Goal: Information Seeking & Learning: Check status

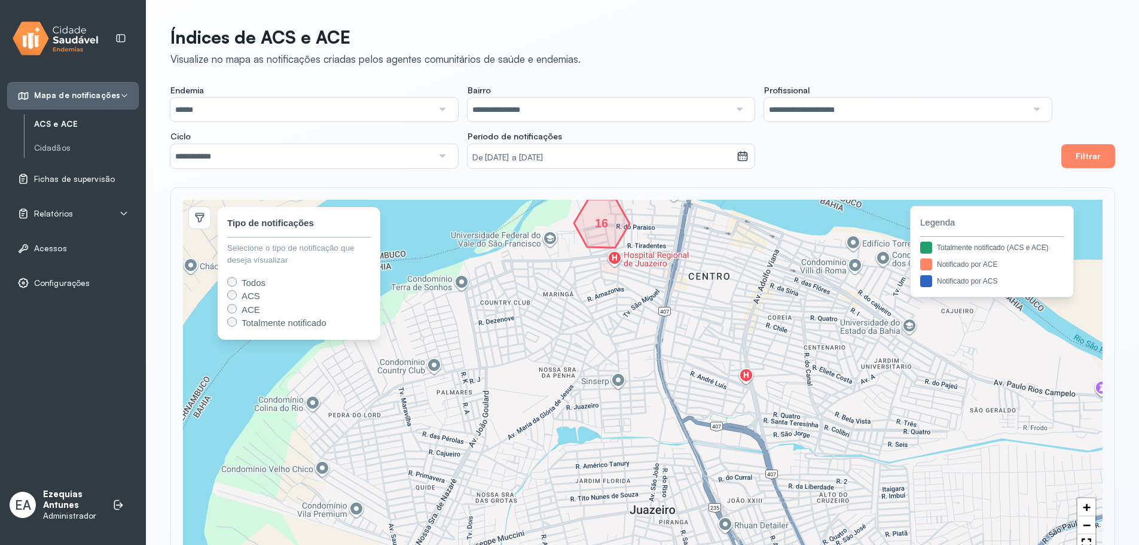
click at [74, 177] on span "Fichas de supervisão" at bounding box center [74, 179] width 81 height 10
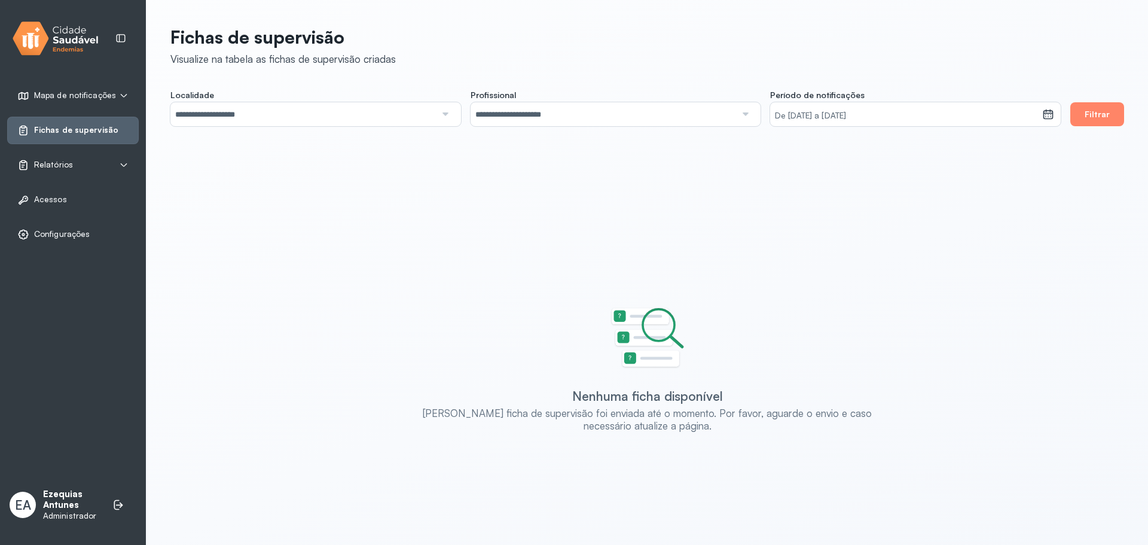
click at [81, 161] on div "Relatórios" at bounding box center [72, 165] width 111 height 12
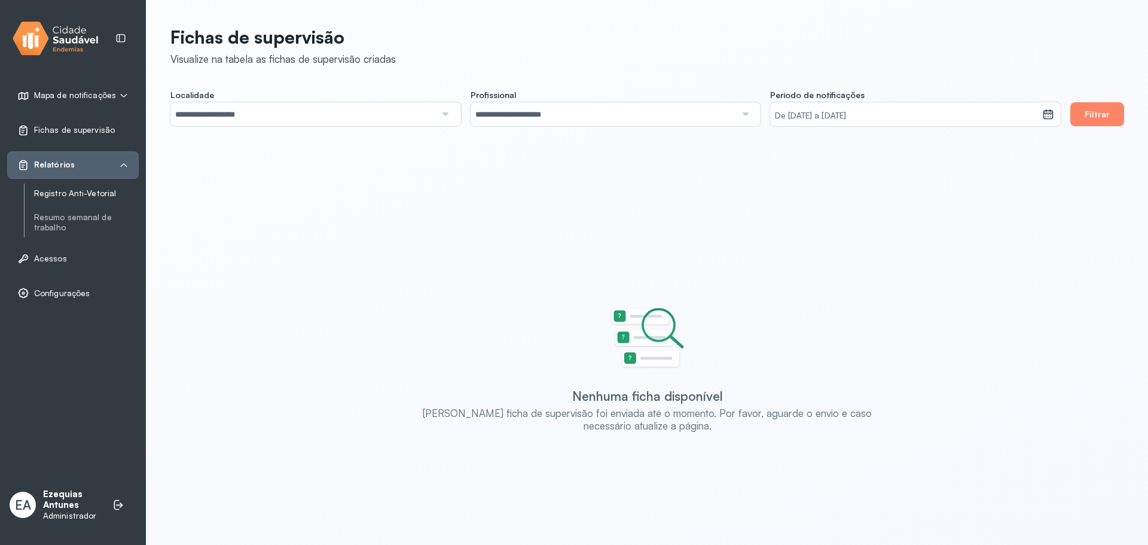
click at [75, 192] on link "Registro Anti-Vetorial" at bounding box center [86, 193] width 105 height 10
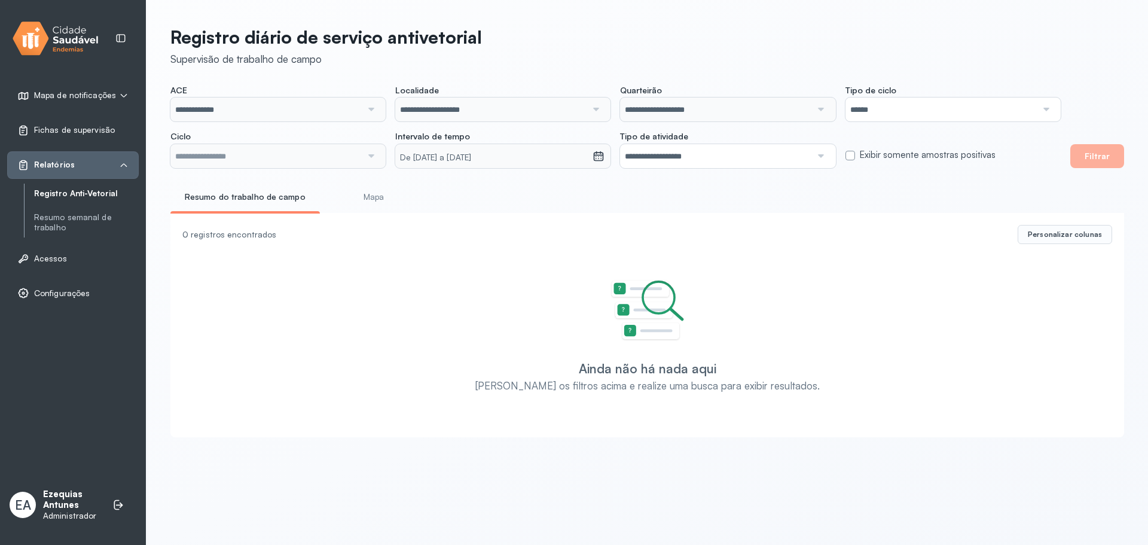
type input "**********"
click at [1089, 156] on button "Filtrar" at bounding box center [1097, 156] width 54 height 24
click at [335, 158] on input "**********" at bounding box center [265, 156] width 191 height 24
click at [261, 249] on div "**********" at bounding box center [646, 228] width 1001 height 456
click at [1080, 145] on button "Filtrar" at bounding box center [1097, 156] width 54 height 24
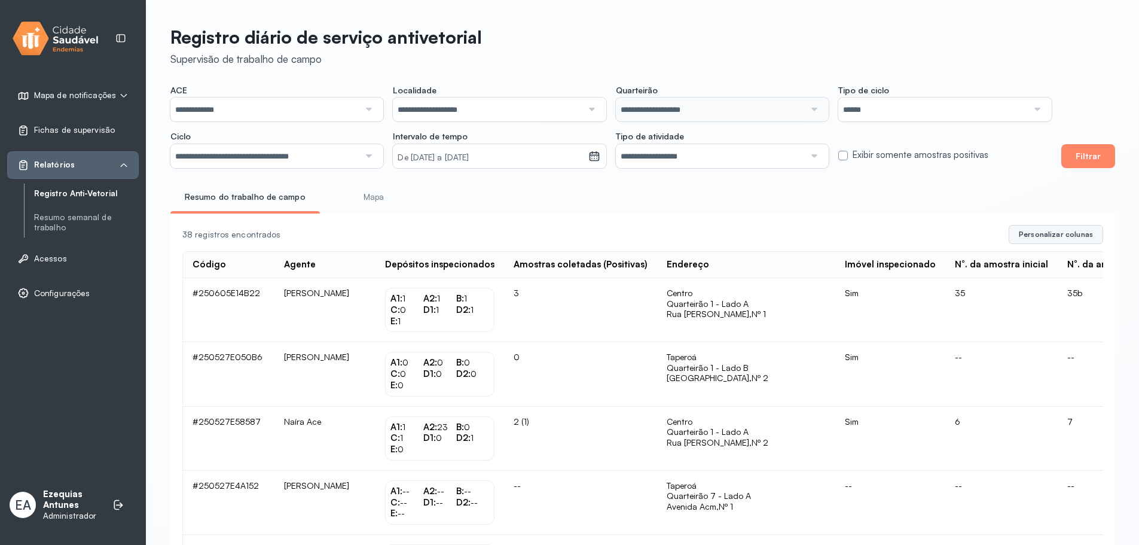
click at [1026, 235] on span "Personalizar colunas" at bounding box center [1056, 235] width 74 height 10
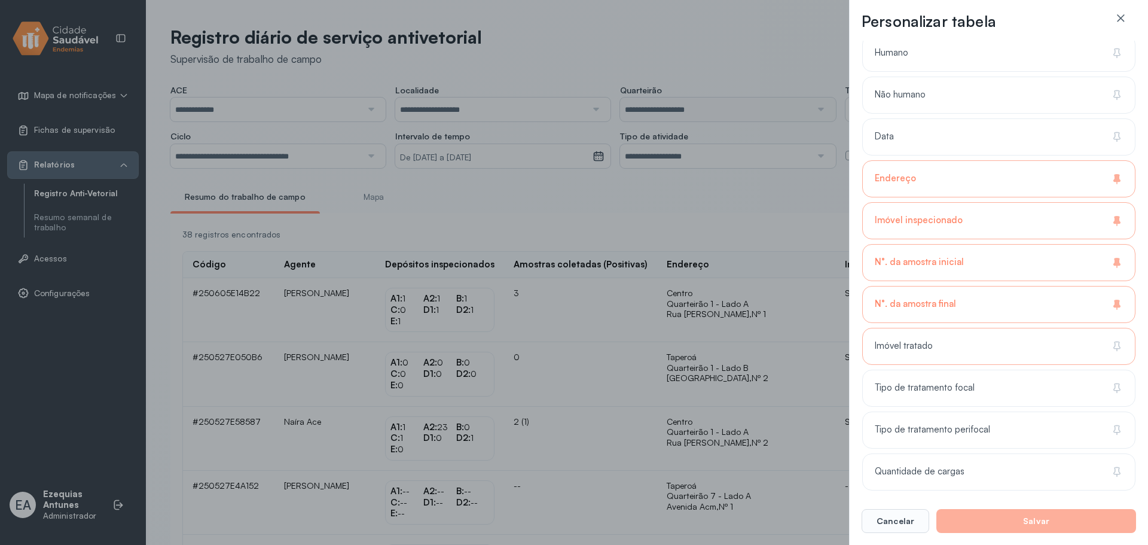
scroll to position [435, 0]
click at [1037, 529] on button "Salvar" at bounding box center [1036, 521] width 200 height 24
click at [1040, 529] on button "Salvar" at bounding box center [1036, 521] width 200 height 24
click at [1043, 526] on button "Salvar" at bounding box center [1036, 521] width 200 height 24
click at [1045, 526] on button "Salvar" at bounding box center [1036, 521] width 200 height 24
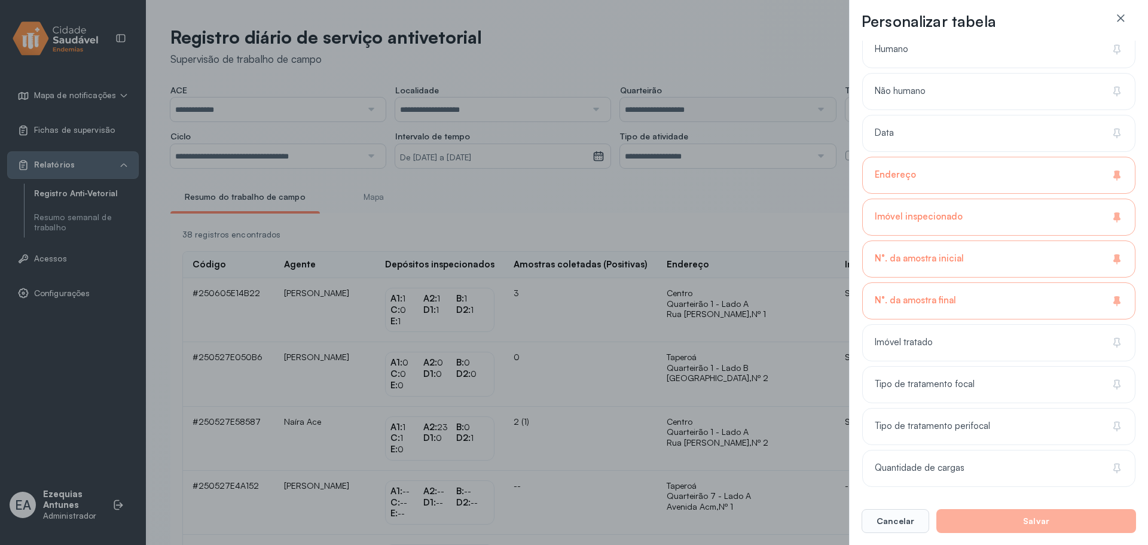
click at [1039, 518] on button "Salvar" at bounding box center [1036, 521] width 200 height 24
drag, startPoint x: 1001, startPoint y: 477, endPoint x: 997, endPoint y: 469, distance: 9.1
click at [998, 474] on div "Quantidade de cargas" at bounding box center [998, 468] width 273 height 37
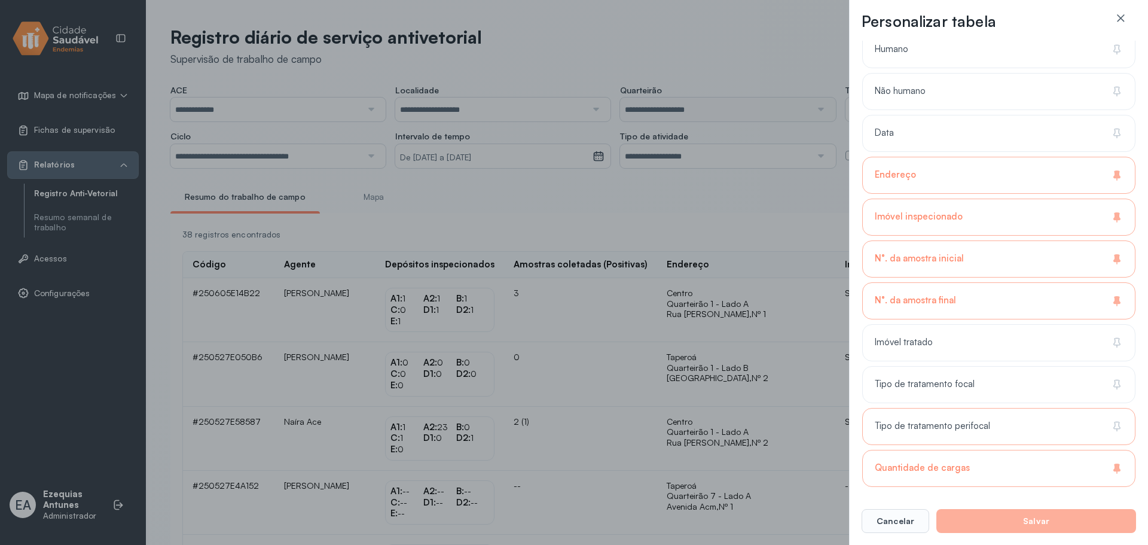
click at [1017, 450] on div "Tipo de tratamento perifocal" at bounding box center [998, 468] width 273 height 37
click at [1008, 408] on div "Tipo de tratamento focal" at bounding box center [998, 426] width 273 height 37
click at [1000, 366] on div "Imóvel tratado" at bounding box center [998, 384] width 273 height 37
click at [997, 157] on div "Data" at bounding box center [998, 175] width 273 height 37
click at [1022, 115] on div "Não humano" at bounding box center [998, 133] width 273 height 37
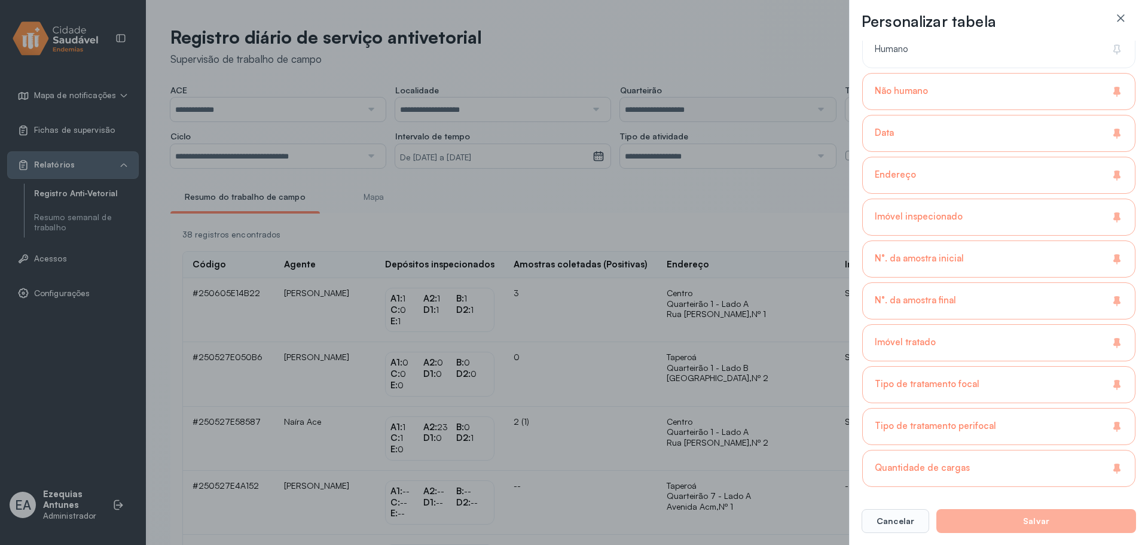
scroll to position [255, 0]
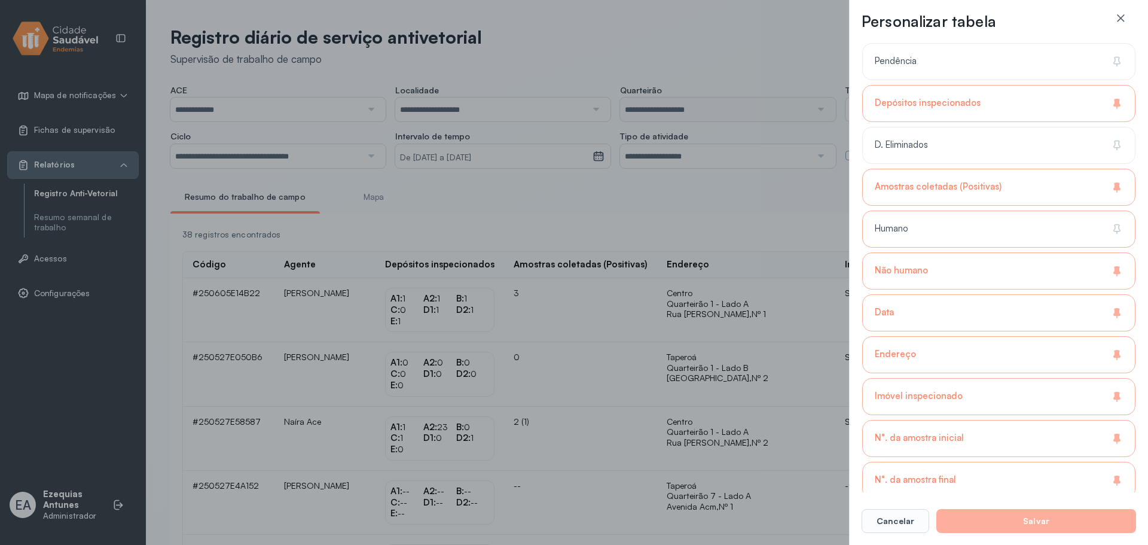
click at [992, 252] on div "Humano" at bounding box center [998, 270] width 273 height 37
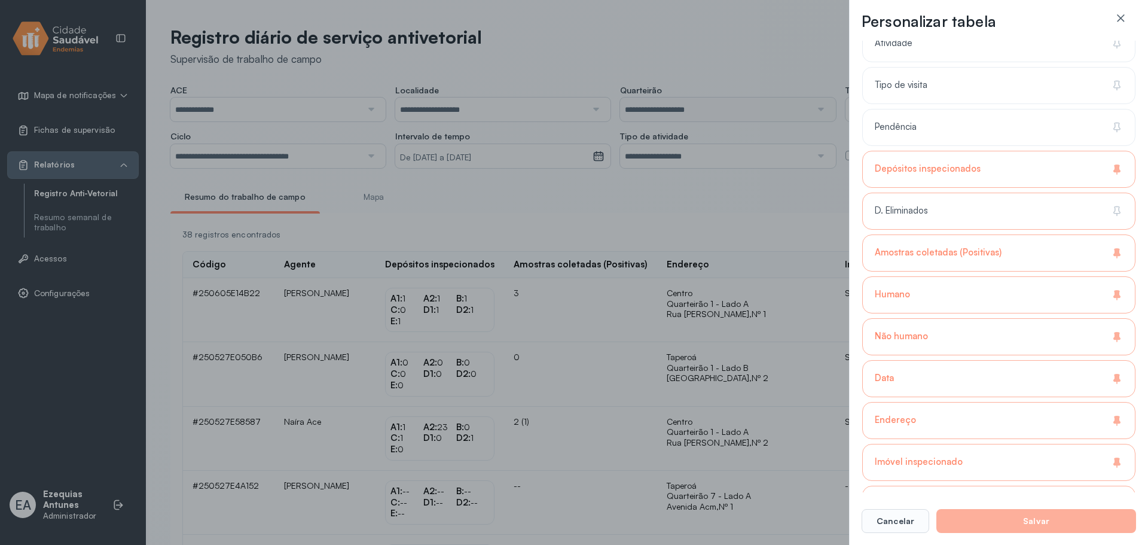
scroll to position [136, 0]
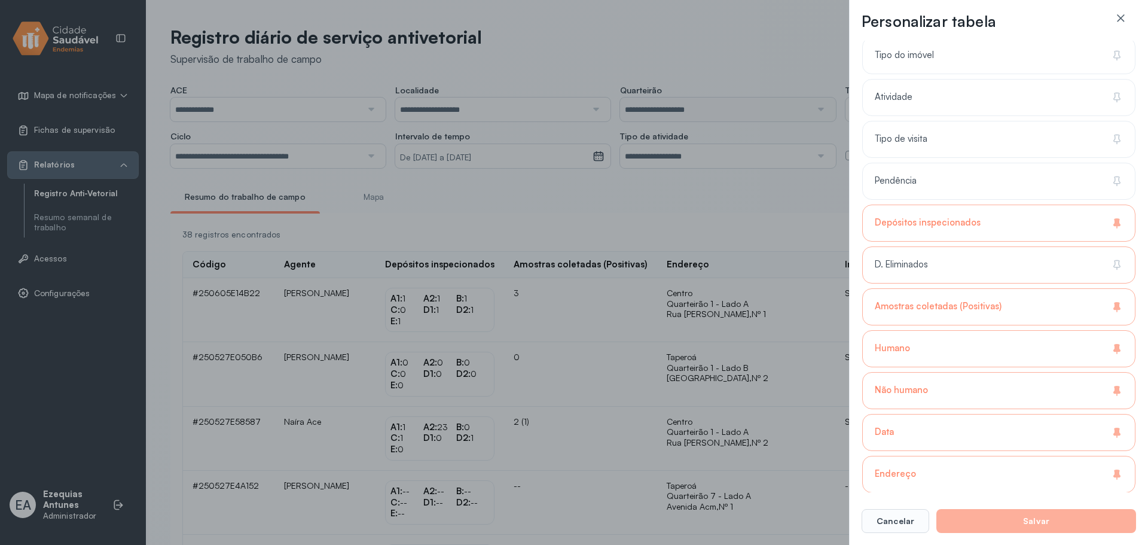
click at [994, 288] on div "D. Eliminados" at bounding box center [998, 306] width 273 height 37
click at [1006, 204] on div "Pendência" at bounding box center [998, 222] width 273 height 37
click at [1016, 163] on div "Tipo de visita" at bounding box center [998, 181] width 273 height 37
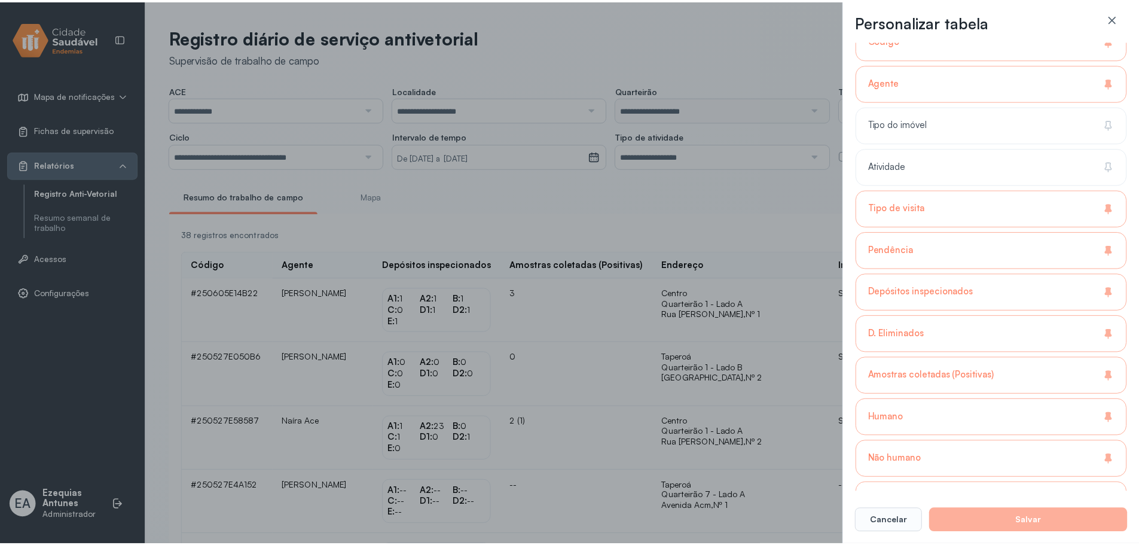
scroll to position [0, 0]
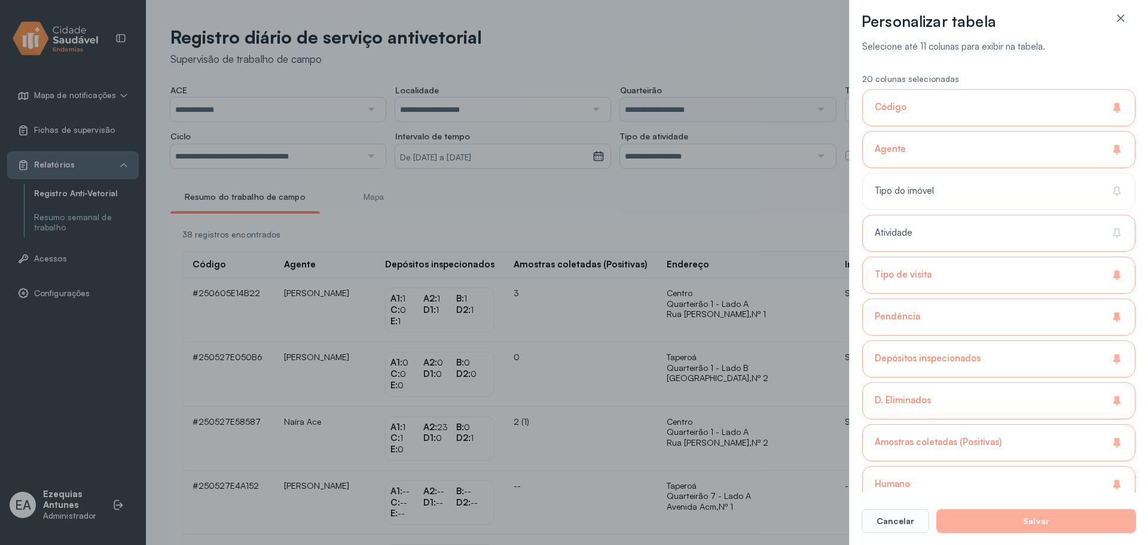
click at [957, 256] on div "Atividade" at bounding box center [998, 274] width 273 height 37
click at [978, 215] on div "Tipo do imóvel" at bounding box center [998, 233] width 273 height 37
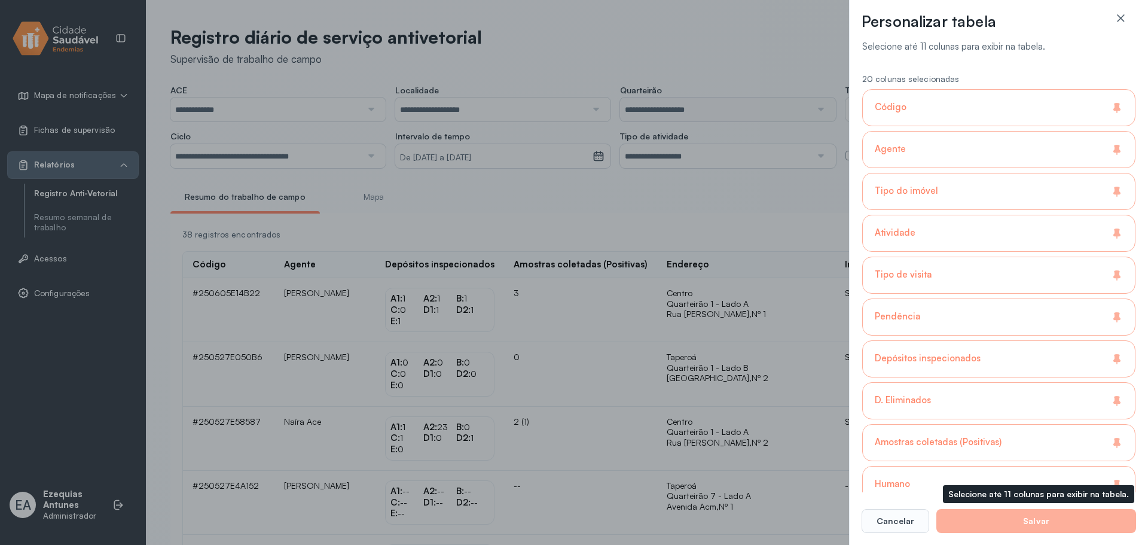
click at [1021, 525] on button "Salvar" at bounding box center [1036, 521] width 200 height 24
click at [1022, 525] on button "Salvar" at bounding box center [1036, 521] width 200 height 24
click at [1024, 523] on button "Salvar" at bounding box center [1036, 521] width 200 height 24
click at [1024, 522] on button "Salvar" at bounding box center [1036, 521] width 200 height 24
click at [1070, 76] on div "20 colunas selecionadas" at bounding box center [998, 79] width 273 height 10
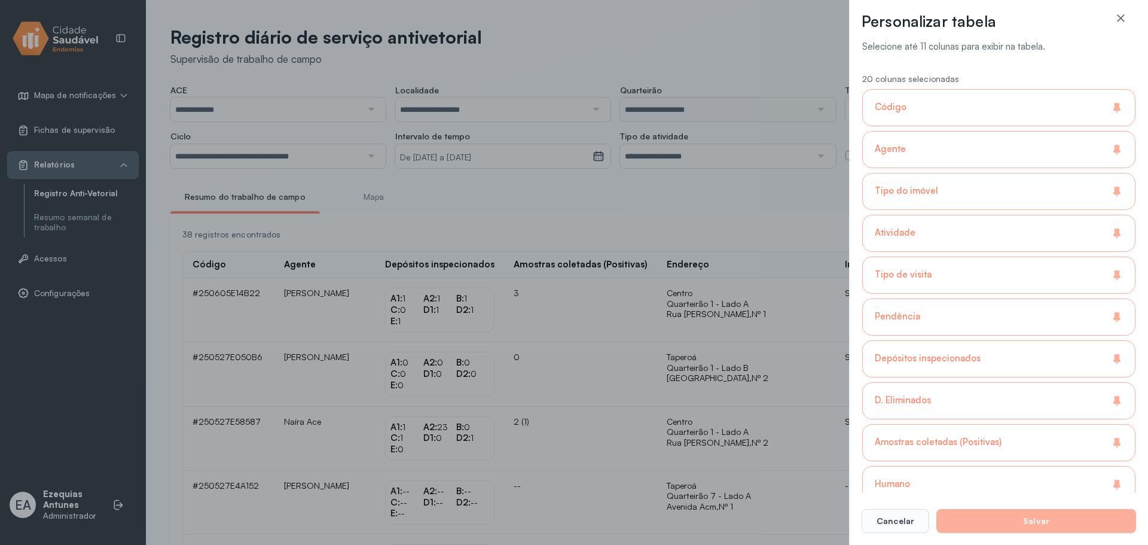
click at [1061, 131] on div "Código" at bounding box center [998, 149] width 273 height 37
click at [986, 173] on div "Agente" at bounding box center [998, 191] width 273 height 37
click at [985, 215] on div "Tipo do imóvel" at bounding box center [998, 233] width 273 height 37
click at [1035, 131] on div "Código" at bounding box center [998, 149] width 273 height 37
click at [1013, 256] on div "Atividade" at bounding box center [998, 274] width 273 height 37
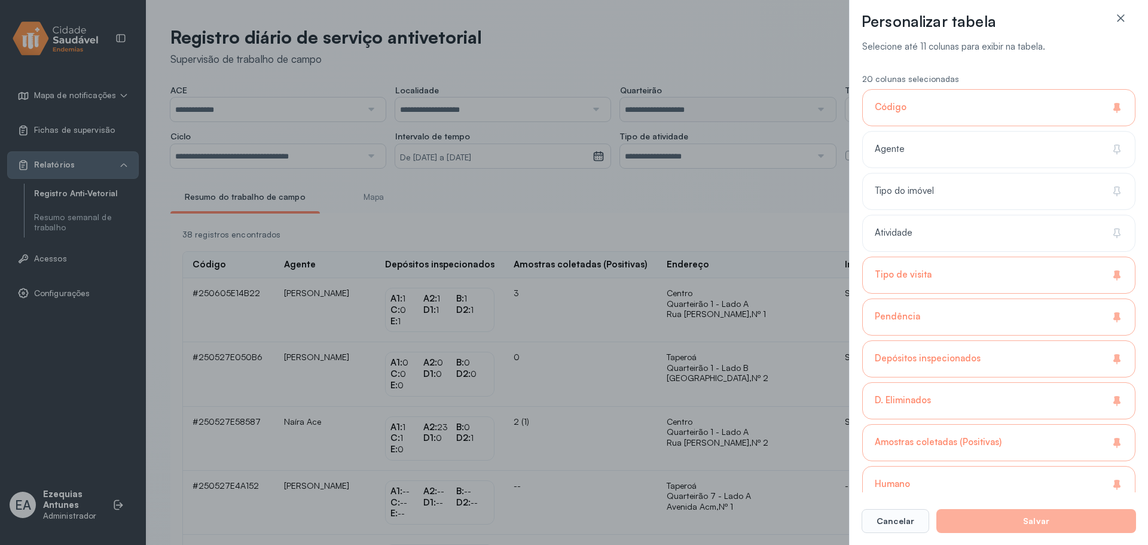
click at [1018, 298] on div "Tipo de visita" at bounding box center [998, 316] width 273 height 37
click at [1025, 340] on div "Pendência" at bounding box center [998, 358] width 273 height 37
click at [1016, 382] on div "Depósitos inspecionados" at bounding box center [998, 400] width 273 height 37
click at [1031, 466] on div "Amostras coletadas (Positivas)" at bounding box center [998, 484] width 273 height 37
click at [499, 234] on div "Personalizar tabela Selecione até 11 colunas para exibir na tabela. 20 colunas …" at bounding box center [574, 272] width 1148 height 545
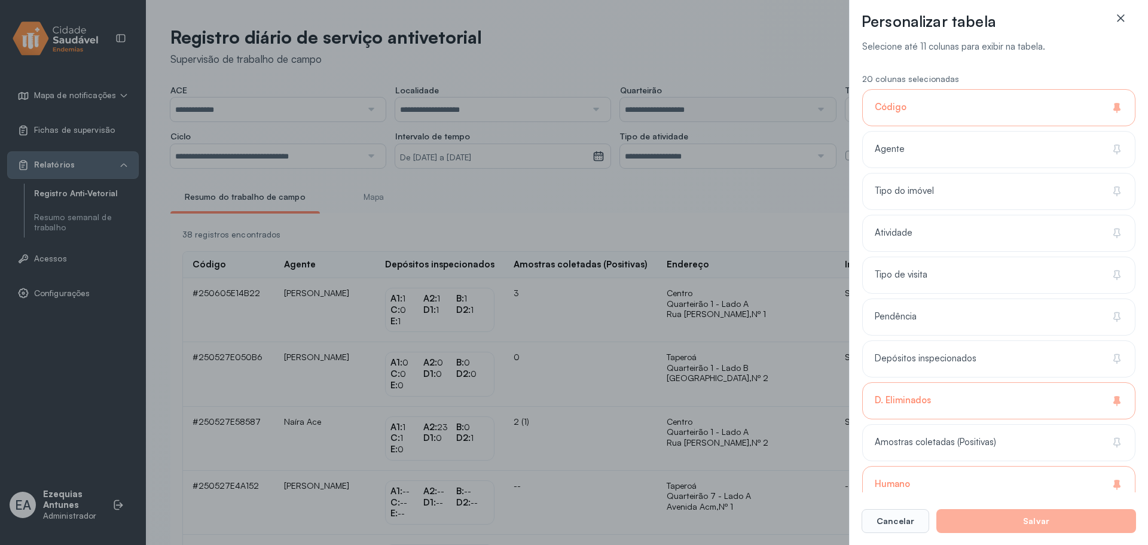
click at [1123, 20] on icon at bounding box center [1120, 18] width 12 height 12
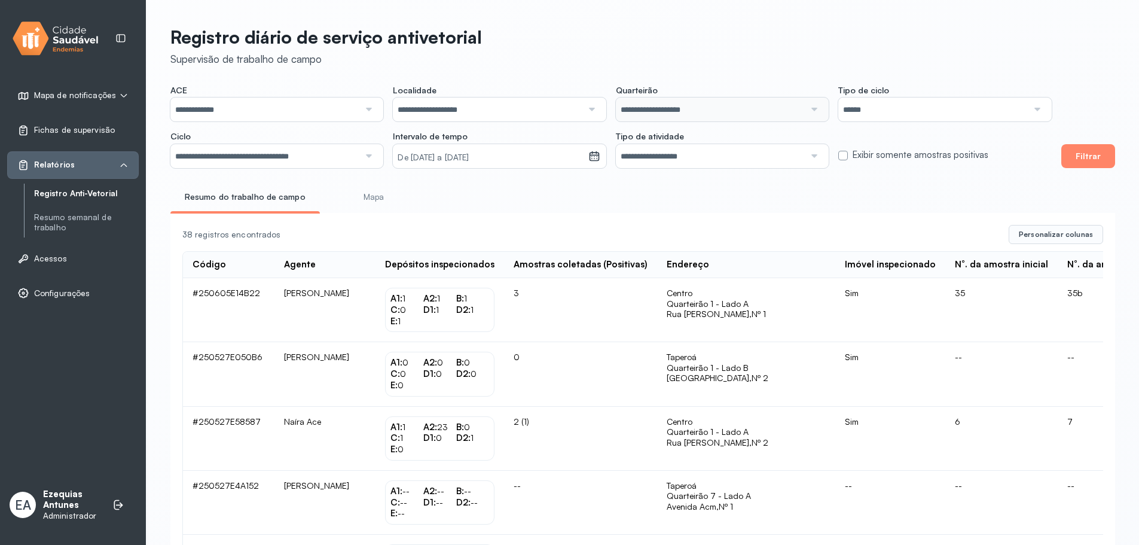
click at [358, 201] on link "Mapa" at bounding box center [373, 197] width 88 height 20
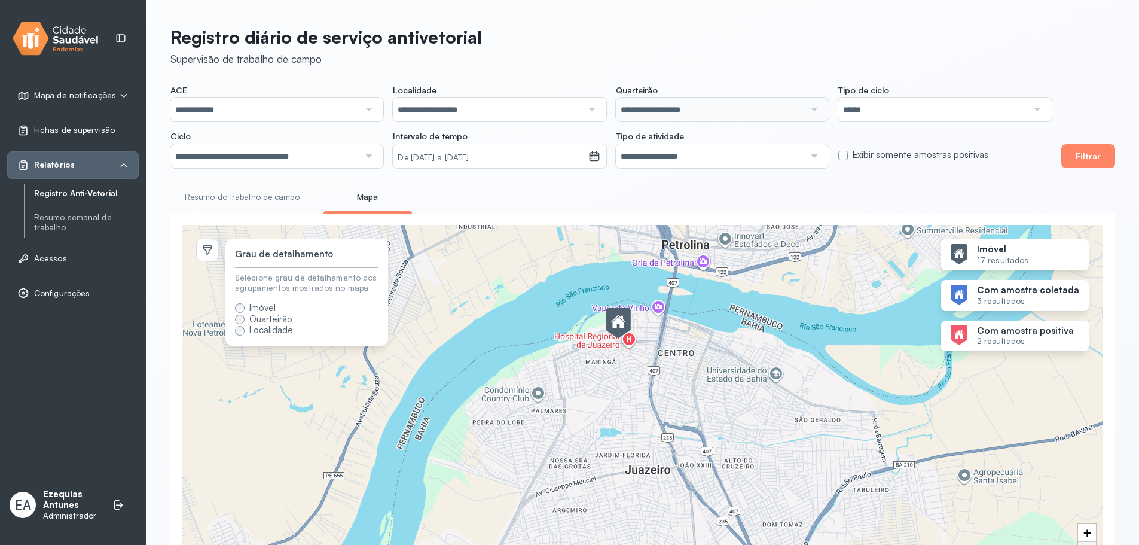
click at [620, 328] on img at bounding box center [618, 323] width 25 height 31
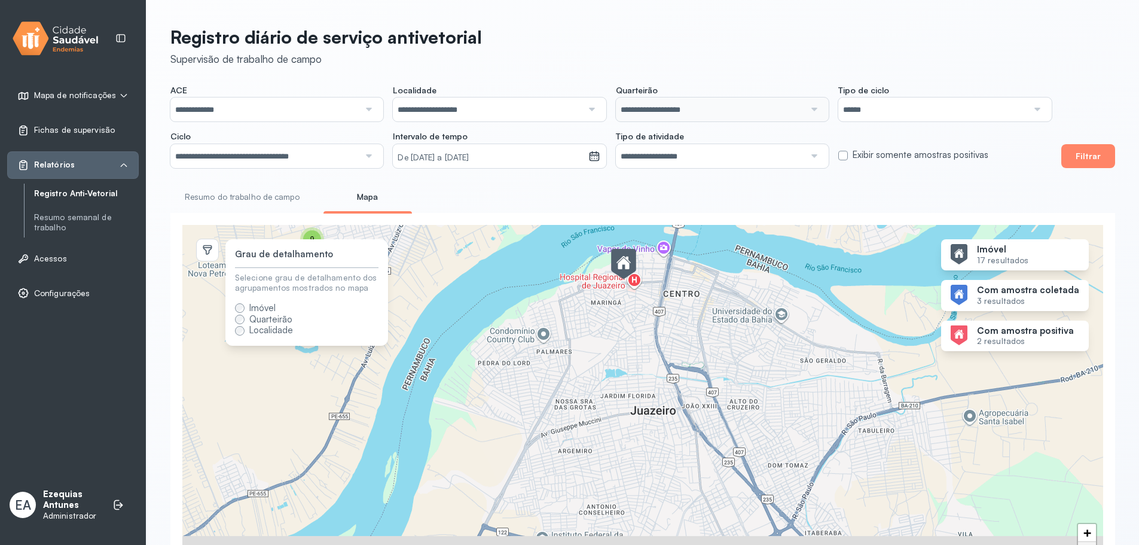
drag, startPoint x: 653, startPoint y: 395, endPoint x: 581, endPoint y: 388, distance: 72.7
click at [581, 388] on div "9 + −" at bounding box center [642, 404] width 921 height 359
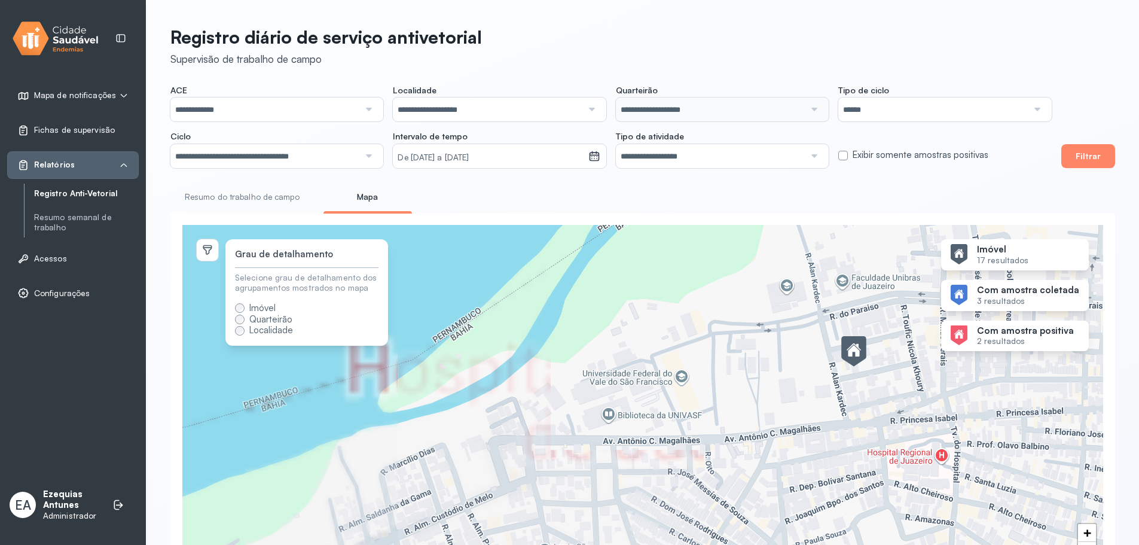
click at [228, 205] on link "Resumo do trabalho de campo" at bounding box center [241, 197] width 143 height 20
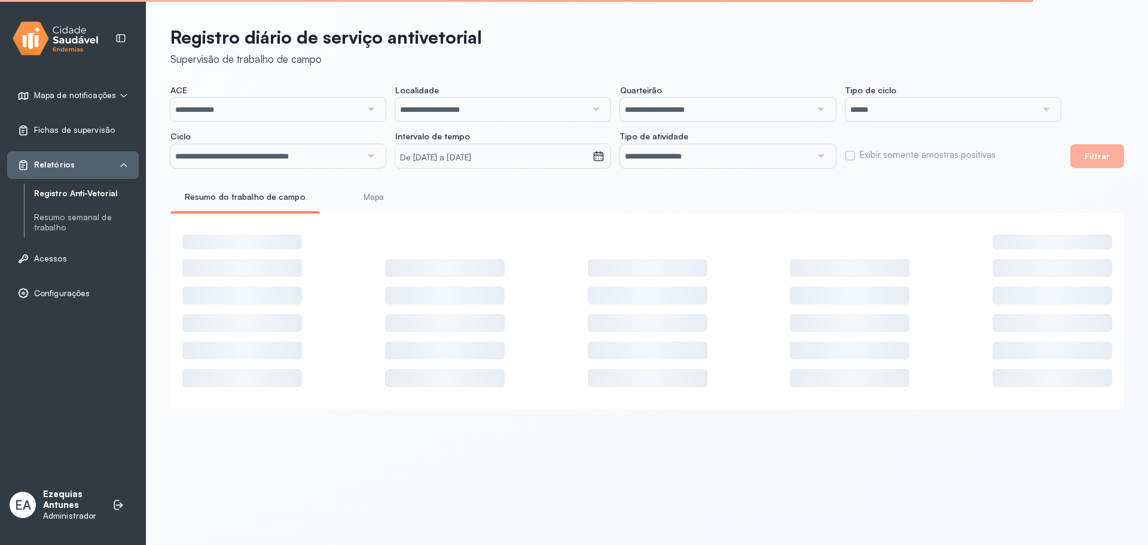
click at [361, 196] on link "Mapa" at bounding box center [373, 197] width 88 height 20
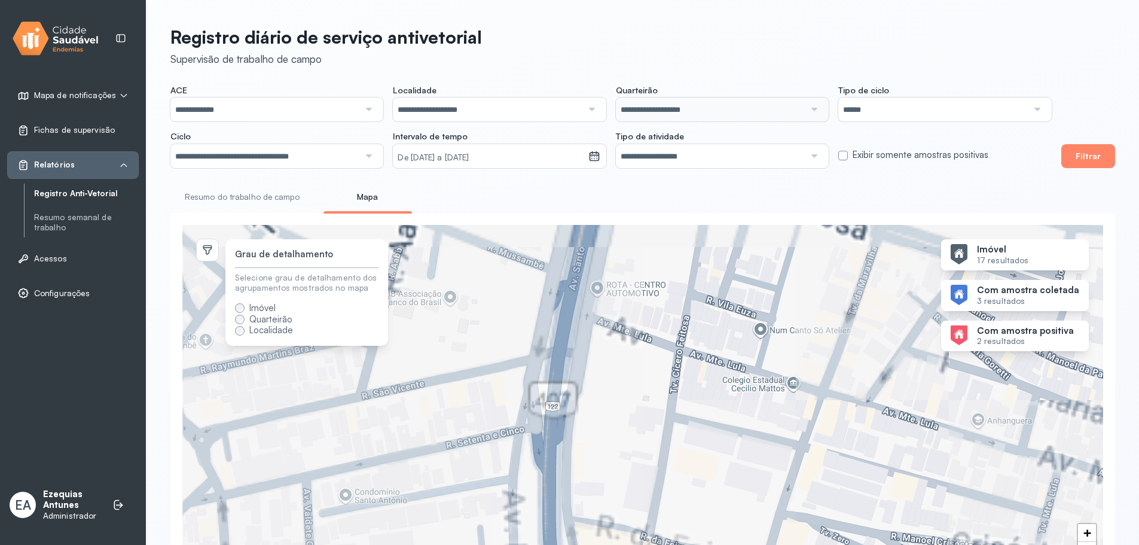
drag, startPoint x: 577, startPoint y: 390, endPoint x: 612, endPoint y: 441, distance: 61.0
click at [610, 442] on div "+ −" at bounding box center [642, 404] width 921 height 359
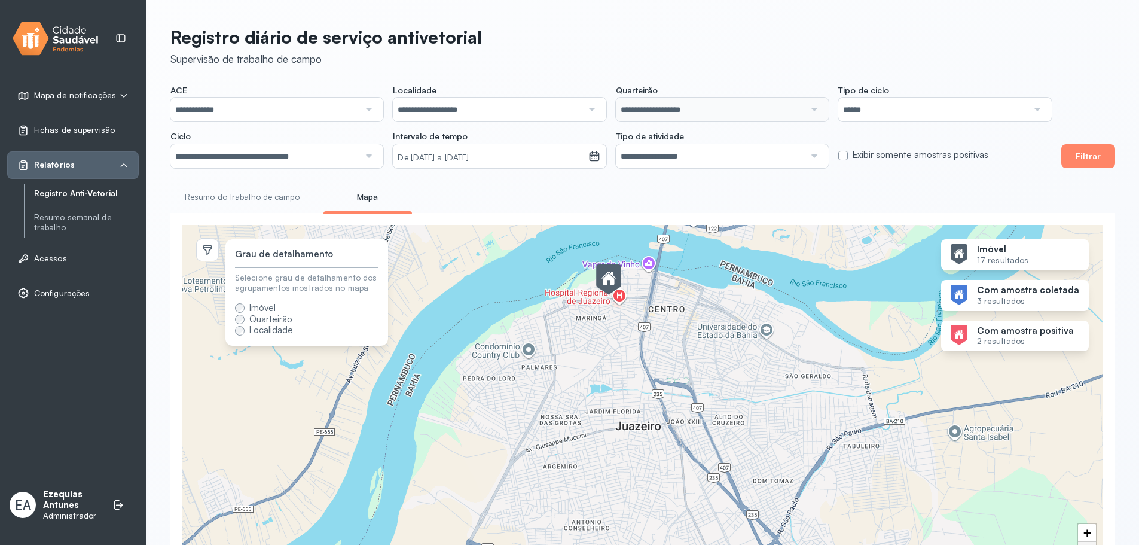
drag, startPoint x: 661, startPoint y: 306, endPoint x: 683, endPoint y: 390, distance: 87.2
click at [684, 390] on div "9 + −" at bounding box center [642, 404] width 921 height 359
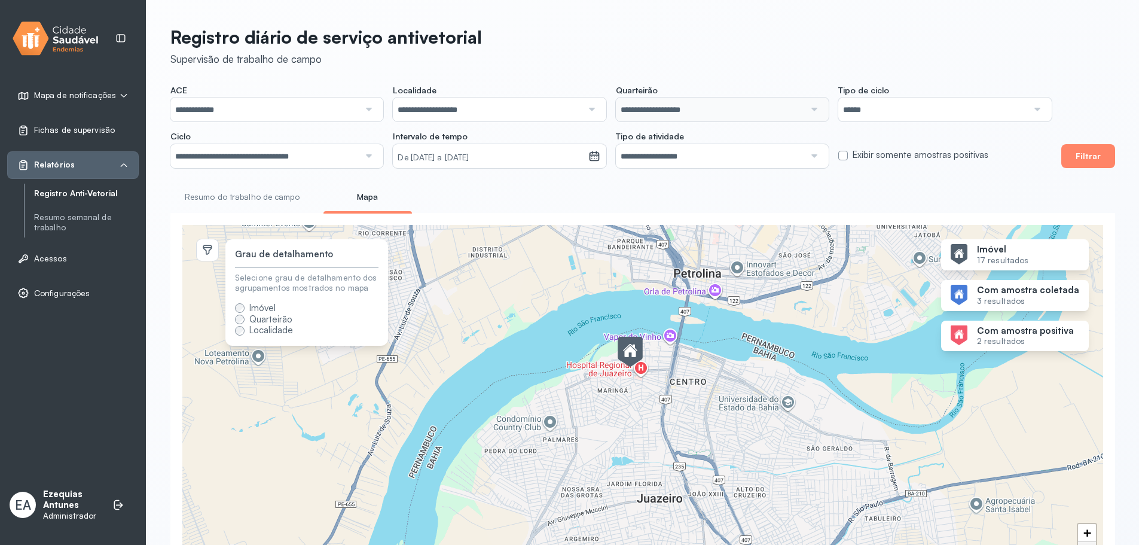
click at [993, 346] on small "2 resultados" at bounding box center [1025, 341] width 97 height 10
click at [995, 291] on strong "Com amostra coletada" at bounding box center [1028, 290] width 102 height 11
click at [1005, 255] on strong "Imóvel" at bounding box center [1002, 249] width 51 height 11
click at [1000, 296] on strong "Com amostra coletada" at bounding box center [1028, 290] width 102 height 11
click at [1018, 255] on strong "Imóvel" at bounding box center [1002, 249] width 51 height 11
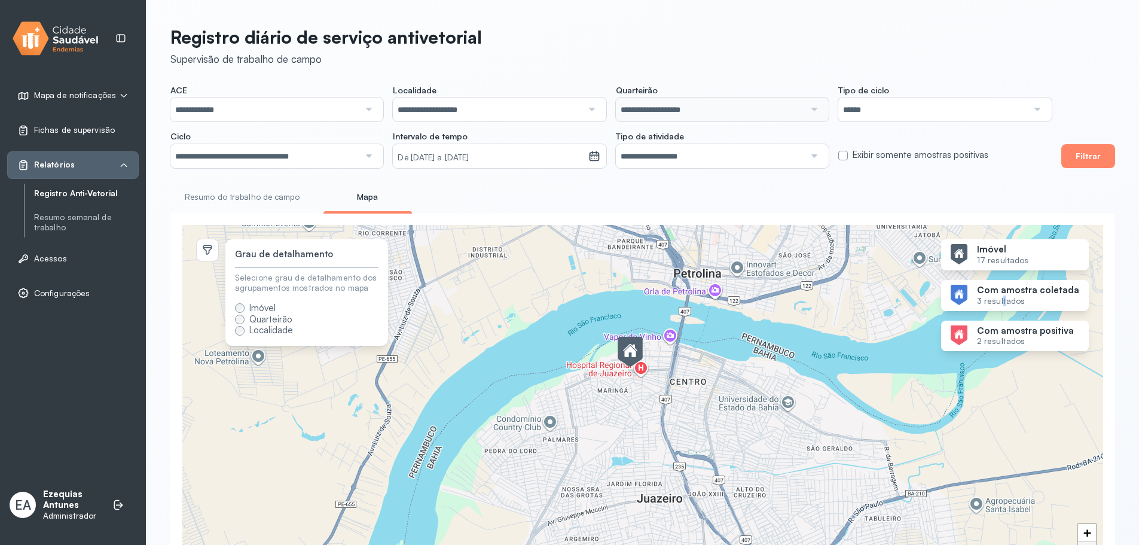
click at [1010, 304] on small "3 resultados" at bounding box center [1028, 301] width 102 height 10
click at [1000, 346] on small "2 resultados" at bounding box center [1025, 341] width 97 height 10
click at [275, 321] on span "Quarteirão" at bounding box center [270, 318] width 43 height 11
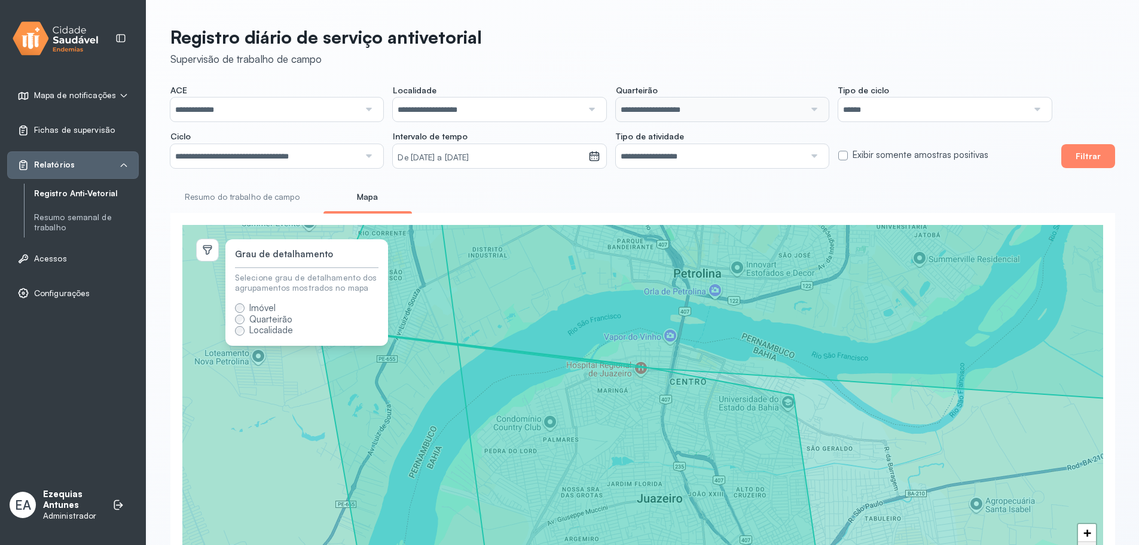
click at [270, 329] on span "Localidade" at bounding box center [271, 329] width 44 height 11
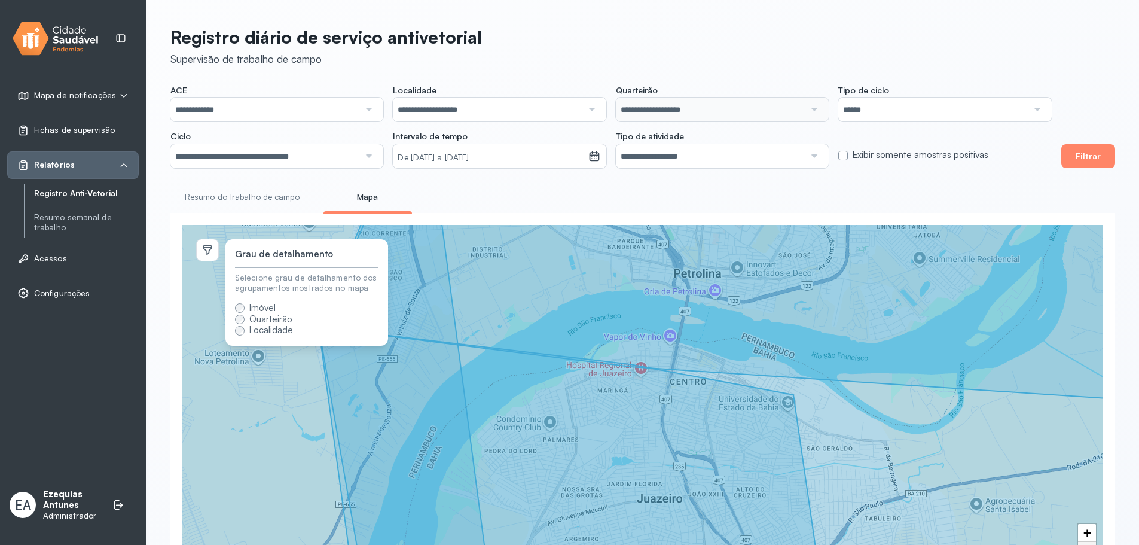
click at [280, 320] on span "Quarteirão" at bounding box center [270, 318] width 43 height 11
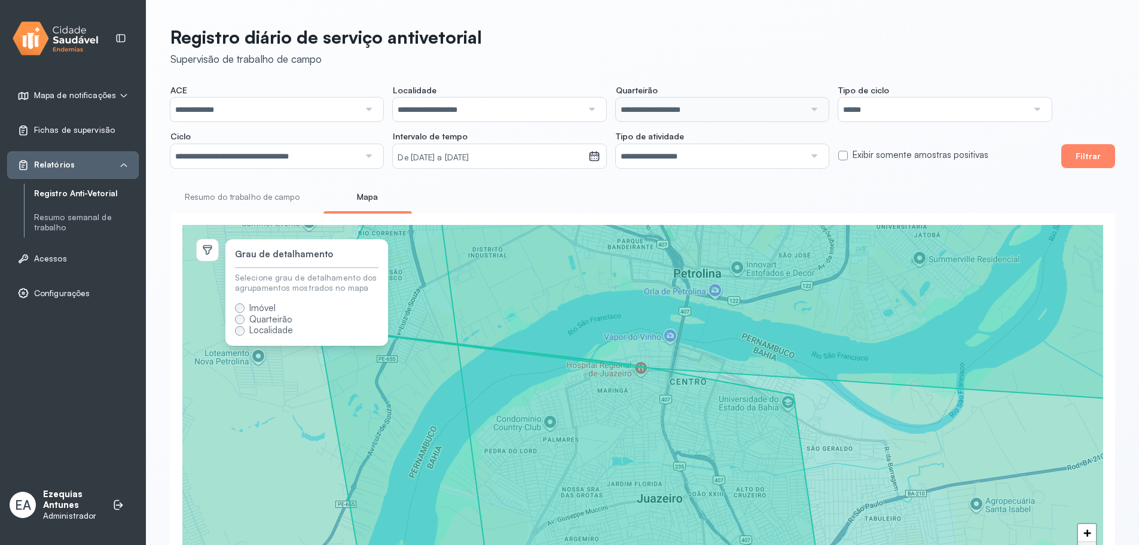
click at [275, 309] on span "Imóvel" at bounding box center [262, 307] width 26 height 11
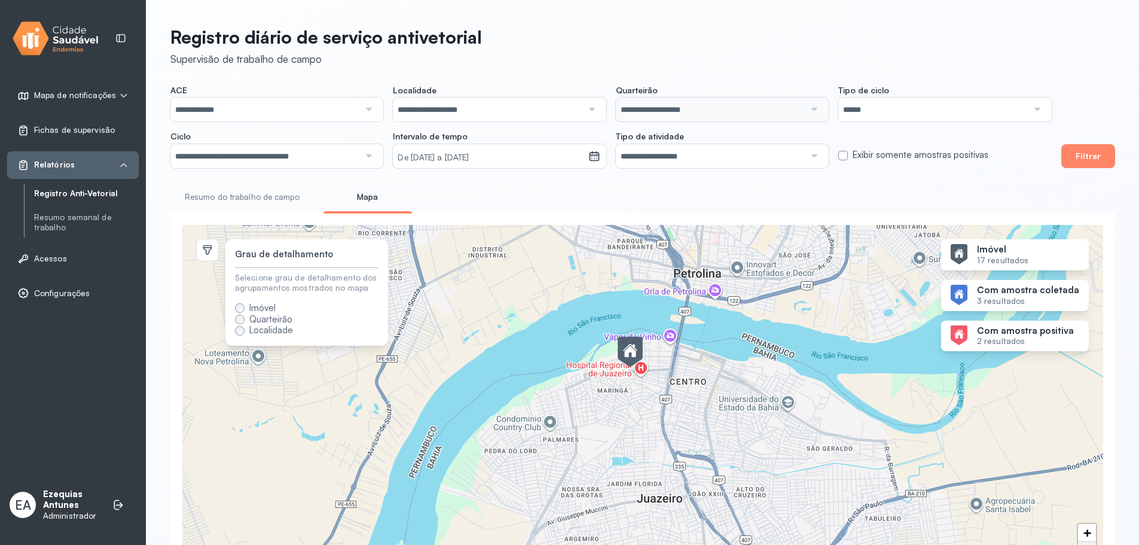
click at [275, 333] on span "Localidade" at bounding box center [271, 329] width 44 height 11
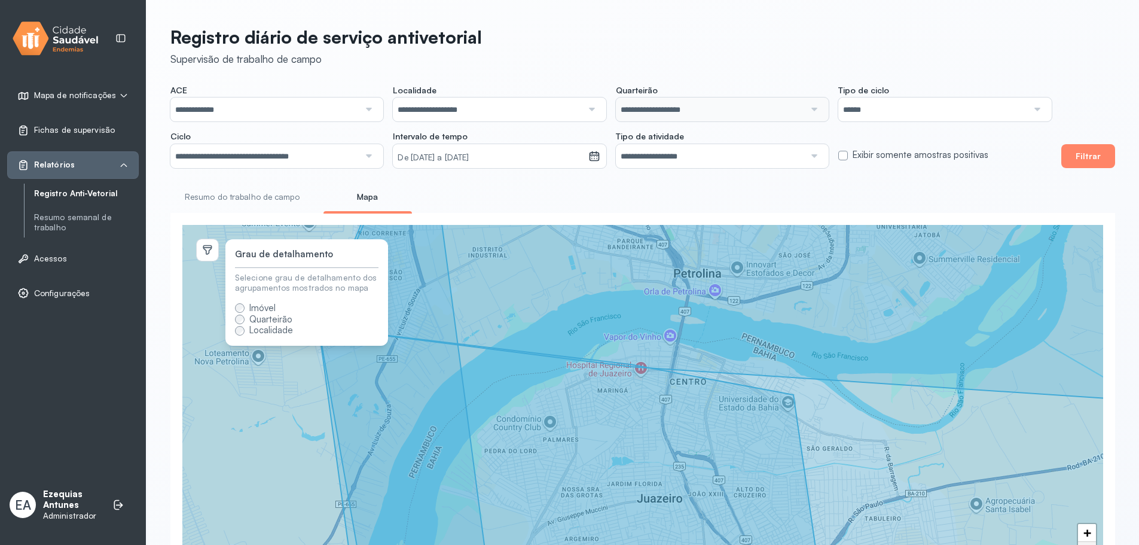
click at [271, 325] on span "Quarteirão" at bounding box center [270, 318] width 43 height 11
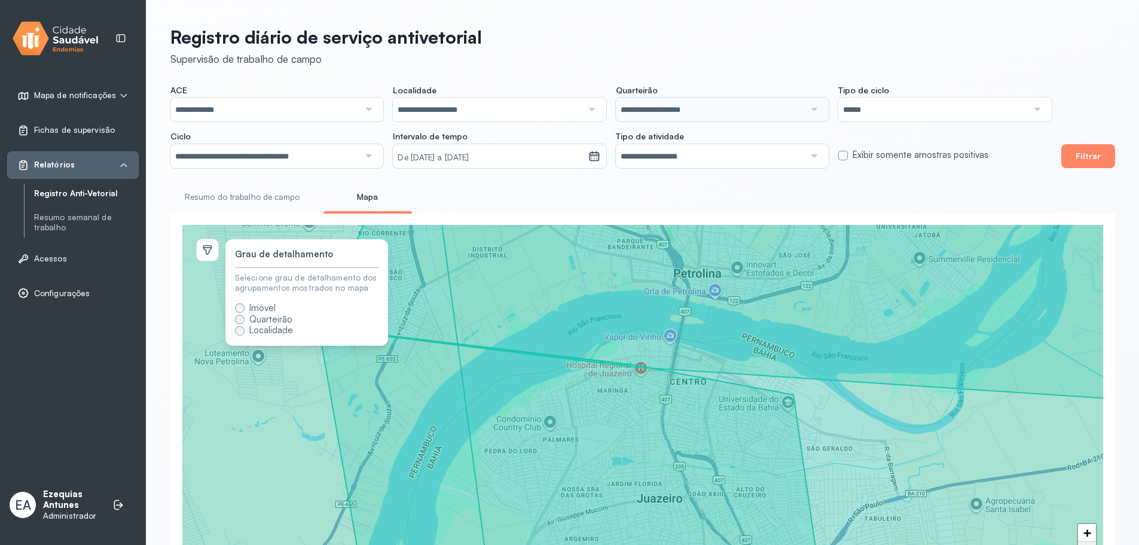
click at [259, 313] on span "Imóvel" at bounding box center [262, 307] width 26 height 11
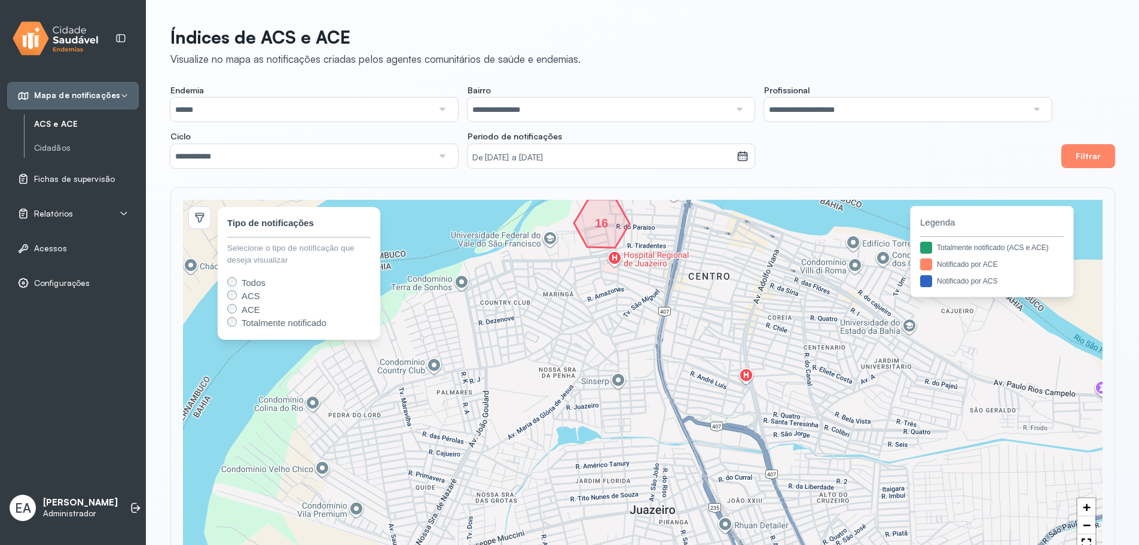
click at [72, 218] on div "Relatórios" at bounding box center [72, 213] width 111 height 12
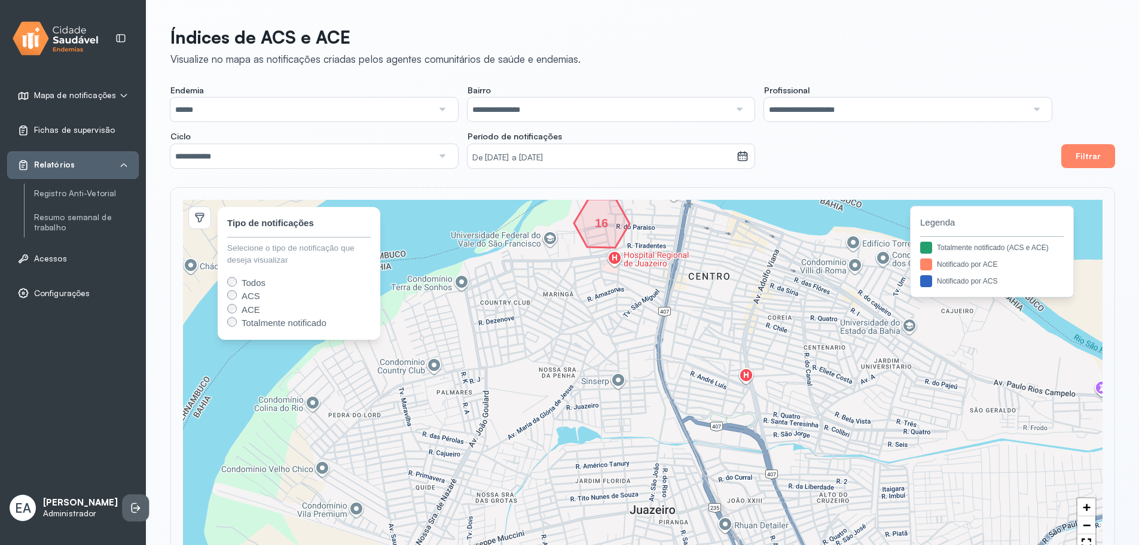
click at [130, 503] on icon at bounding box center [136, 508] width 12 height 12
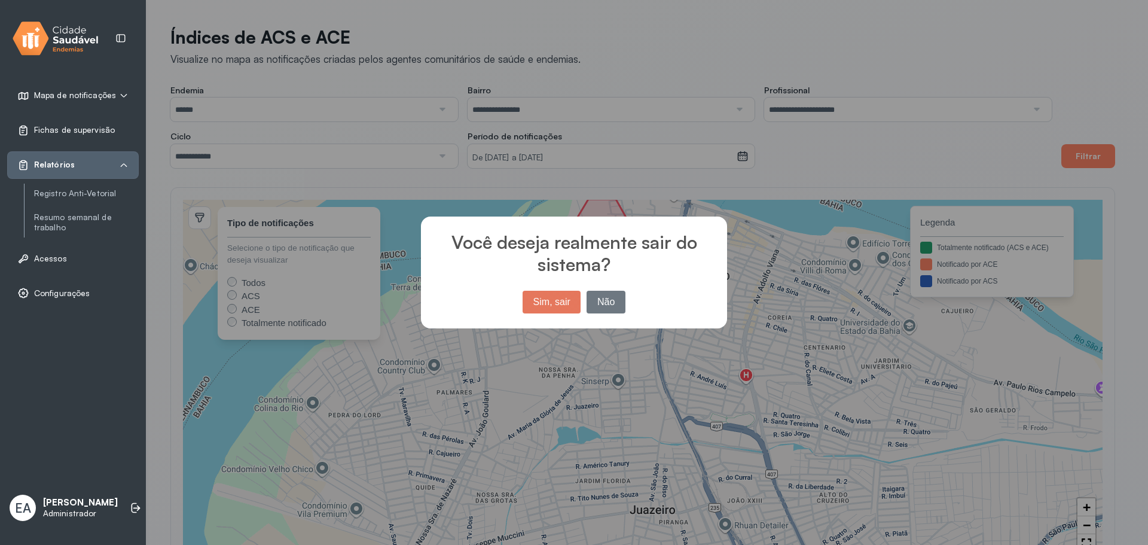
click at [560, 304] on button "Sim, sair" at bounding box center [552, 302] width 58 height 23
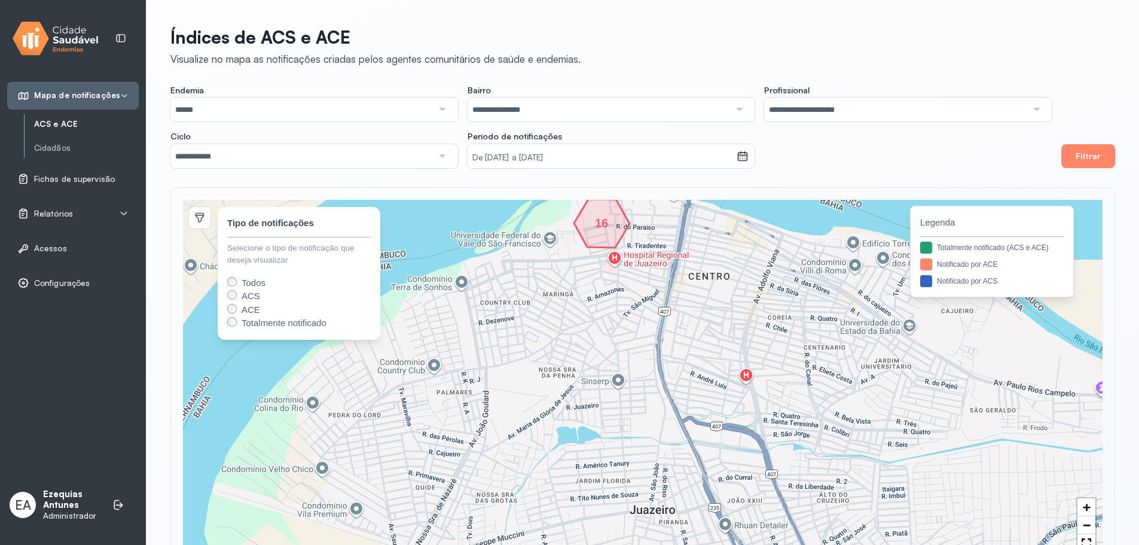
click at [77, 210] on div "Relatórios" at bounding box center [72, 213] width 111 height 12
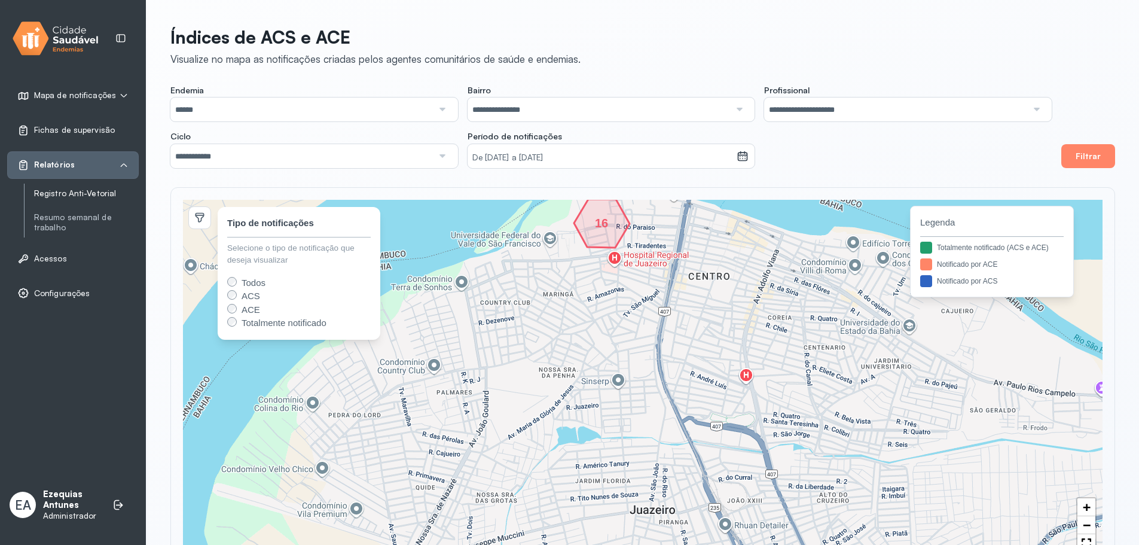
click at [94, 195] on link "Registro Anti-Vetorial" at bounding box center [86, 193] width 105 height 10
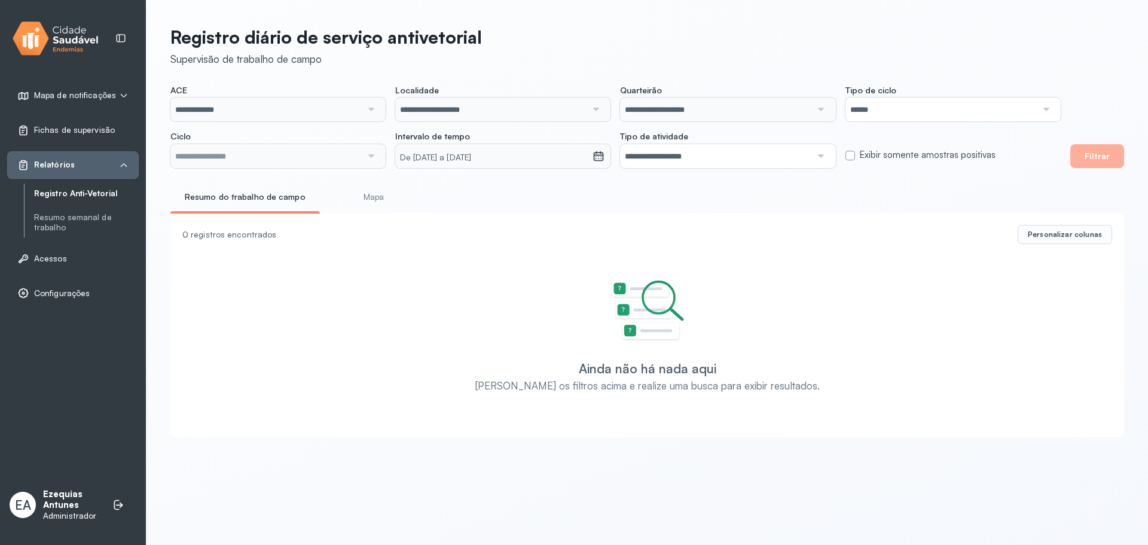
type input "**********"
click at [1085, 152] on button "Filtrar" at bounding box center [1097, 156] width 54 height 24
click at [332, 149] on input "**********" at bounding box center [265, 156] width 191 height 24
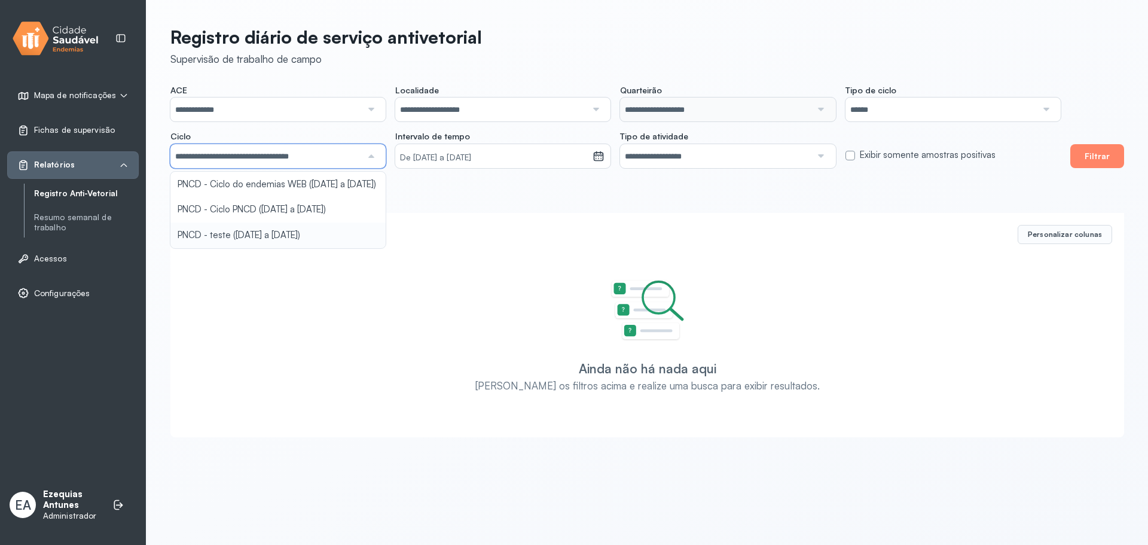
click at [270, 242] on div "**********" at bounding box center [646, 228] width 1001 height 456
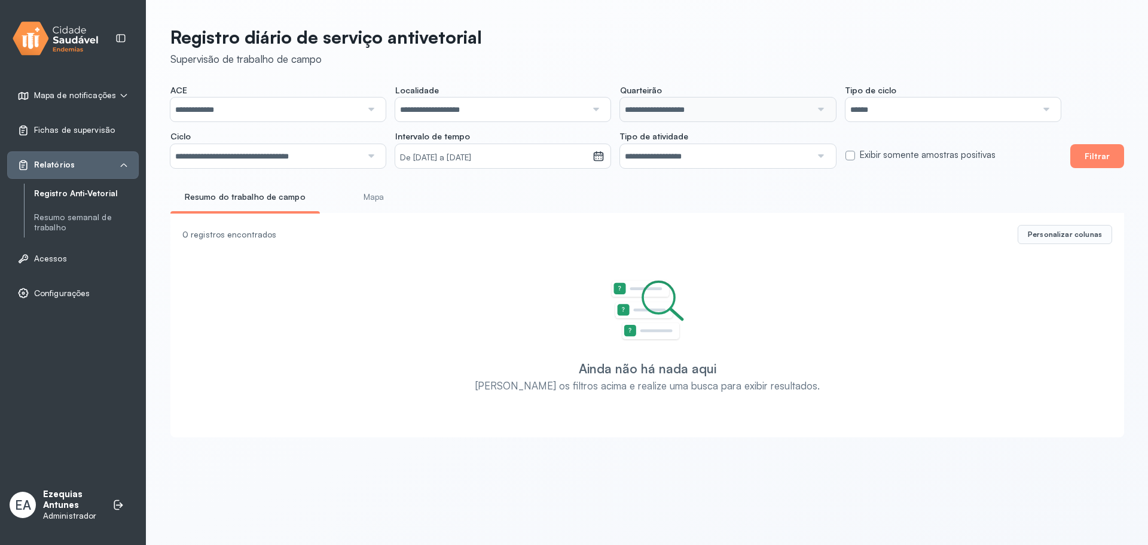
drag, startPoint x: 1139, startPoint y: 158, endPoint x: 1130, endPoint y: 154, distance: 9.9
click at [1135, 155] on div "**********" at bounding box center [646, 228] width 1001 height 456
drag, startPoint x: 1121, startPoint y: 156, endPoint x: 1112, endPoint y: 151, distance: 10.5
click at [1115, 152] on button "Filtrar" at bounding box center [1097, 156] width 54 height 24
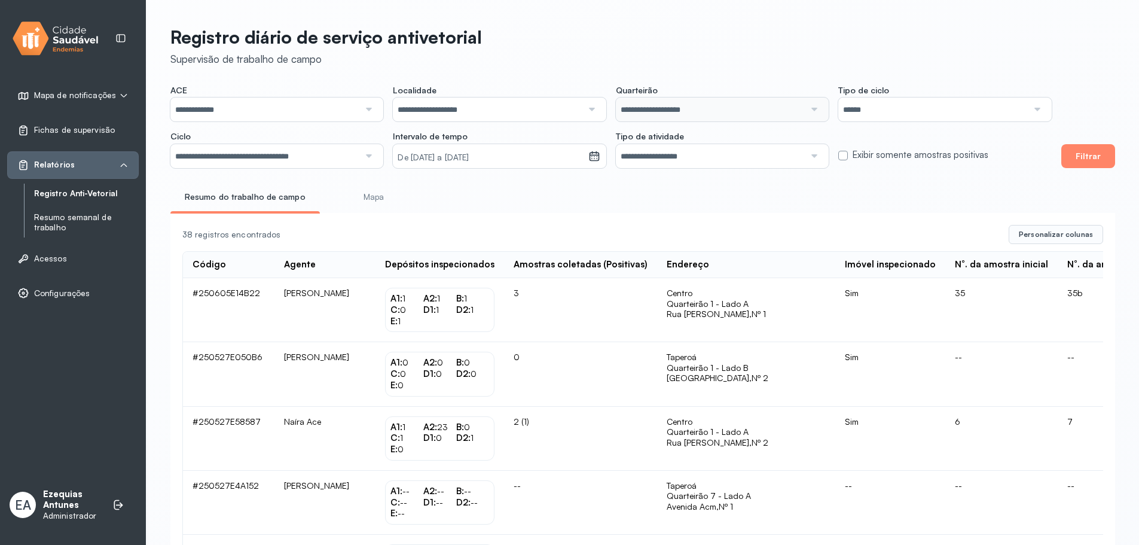
click at [63, 221] on link "Resumo semanal de trabalho" at bounding box center [86, 222] width 105 height 20
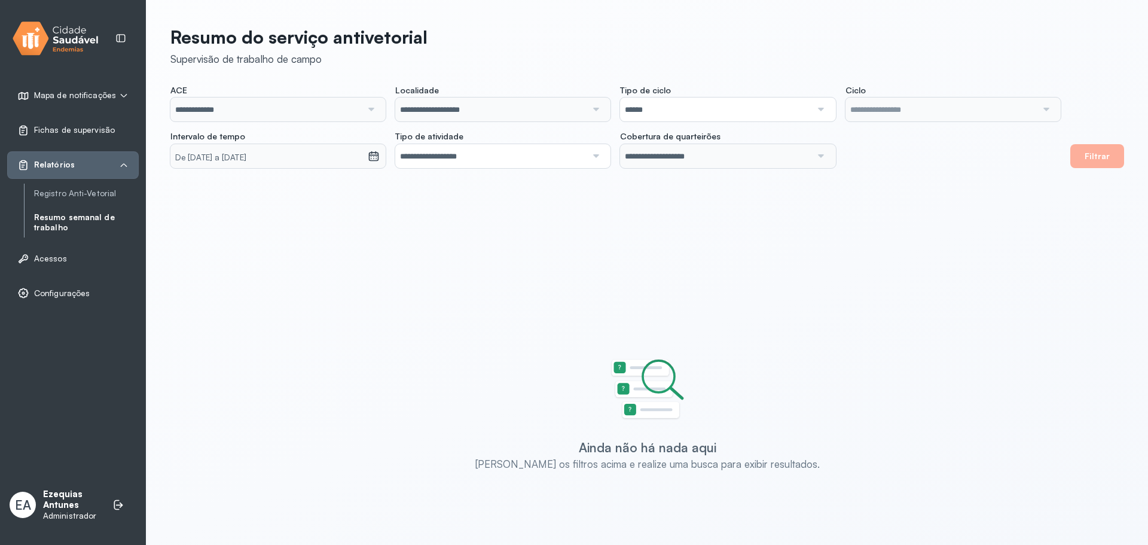
type input "**********"
click at [1108, 163] on button "Filtrar" at bounding box center [1097, 156] width 54 height 24
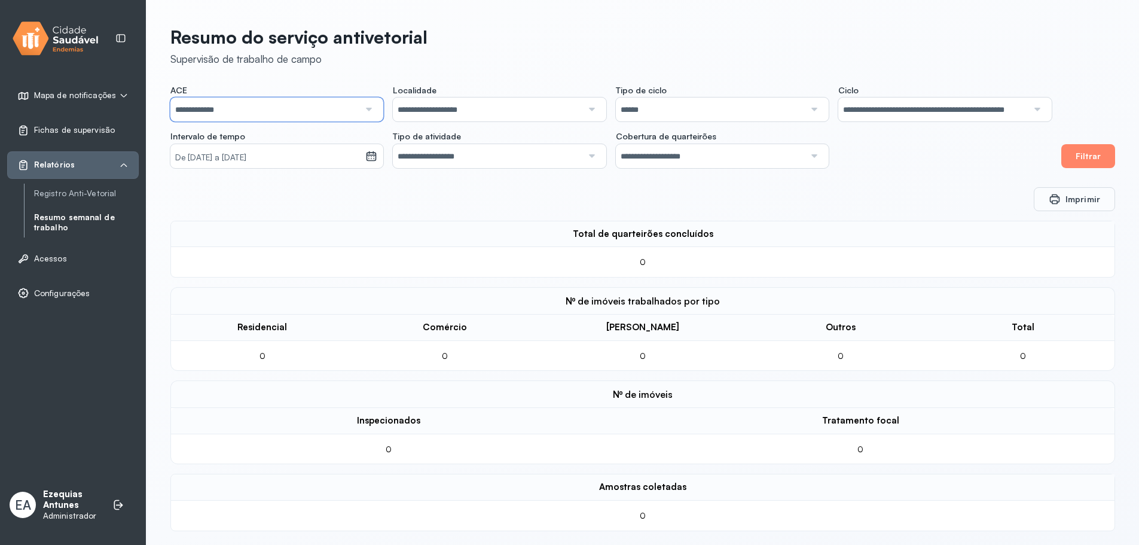
click at [261, 111] on input "**********" at bounding box center [264, 109] width 189 height 24
click at [291, 189] on div "**********" at bounding box center [642, 275] width 992 height 550
click at [1084, 158] on button "Filtrar" at bounding box center [1088, 156] width 54 height 24
